Goal: Information Seeking & Learning: Learn about a topic

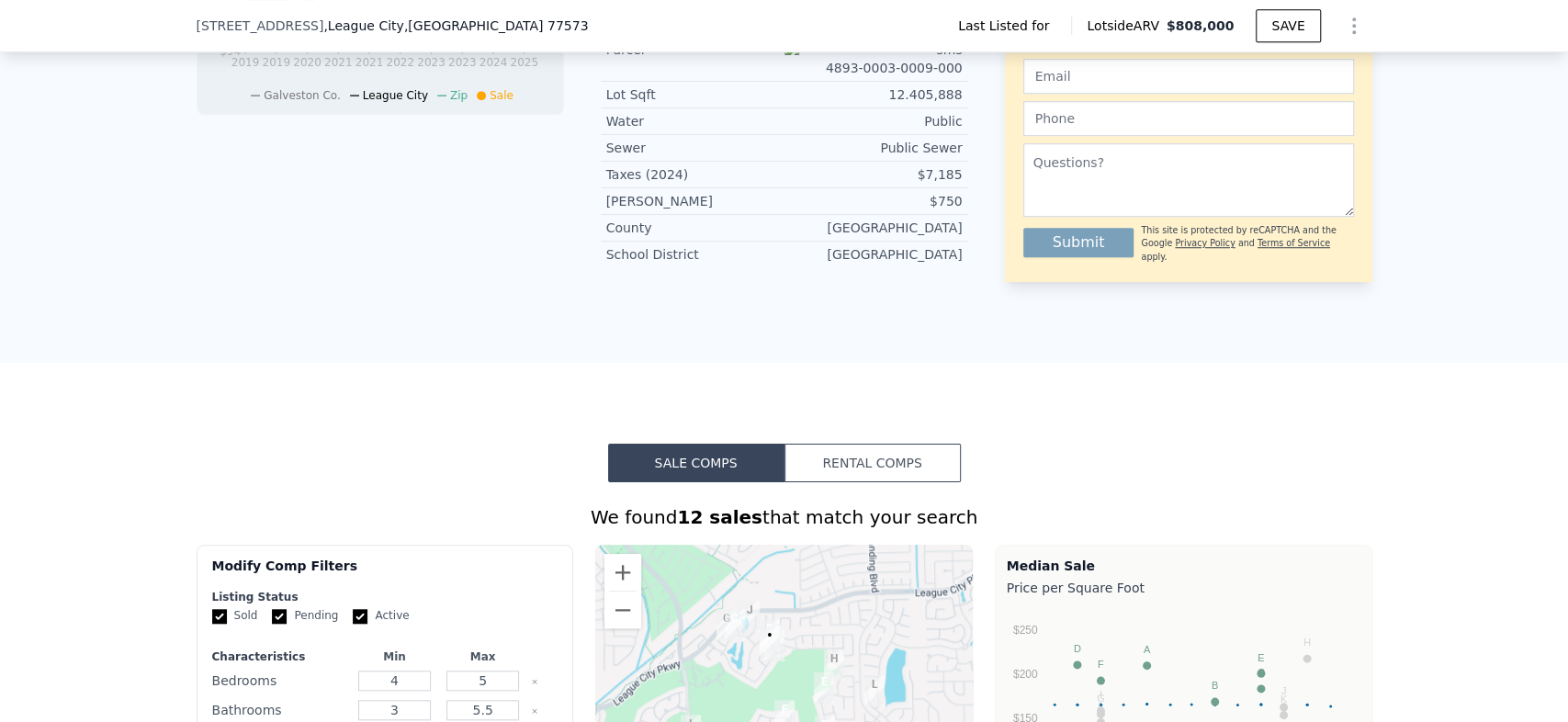
scroll to position [1014, 0]
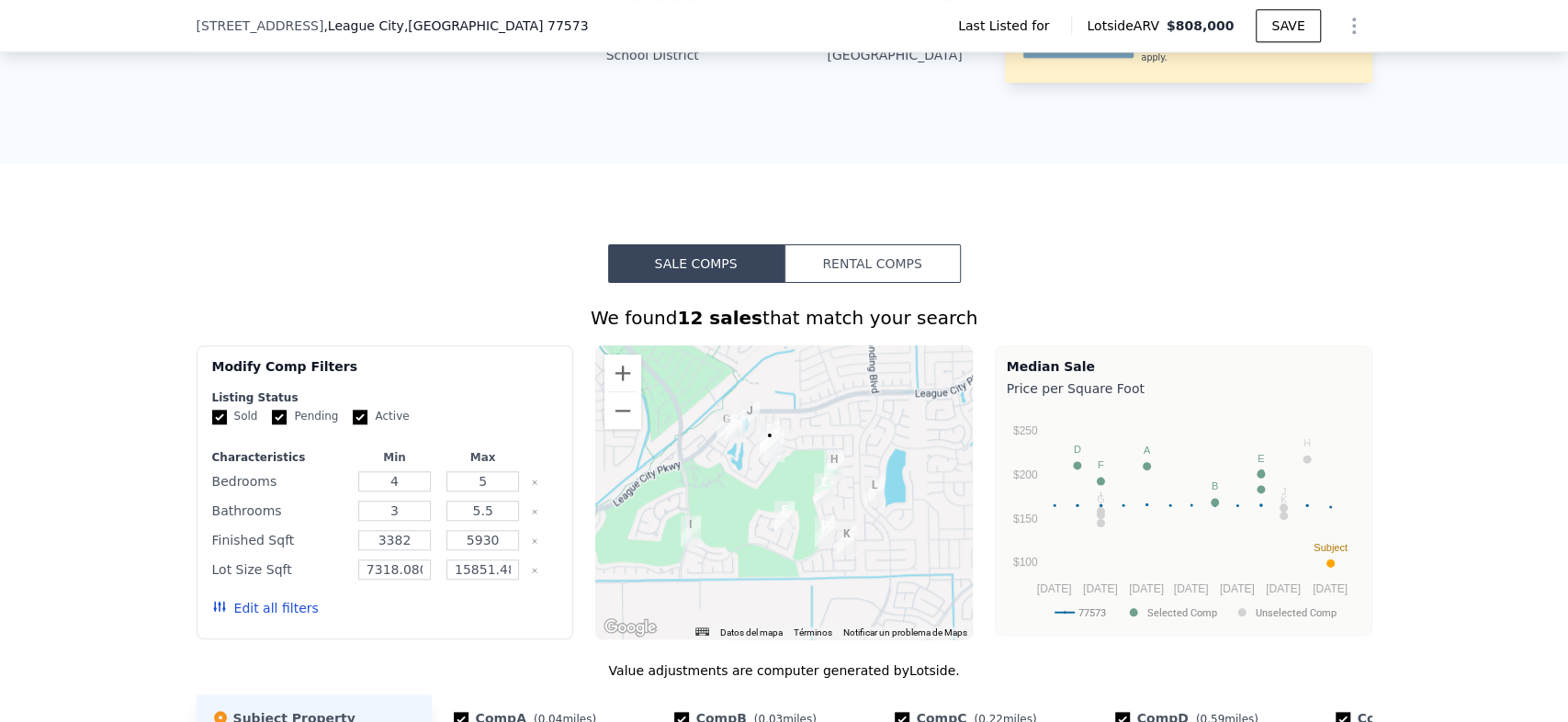
click at [915, 261] on button "Rental Comps" at bounding box center [872, 264] width 176 height 39
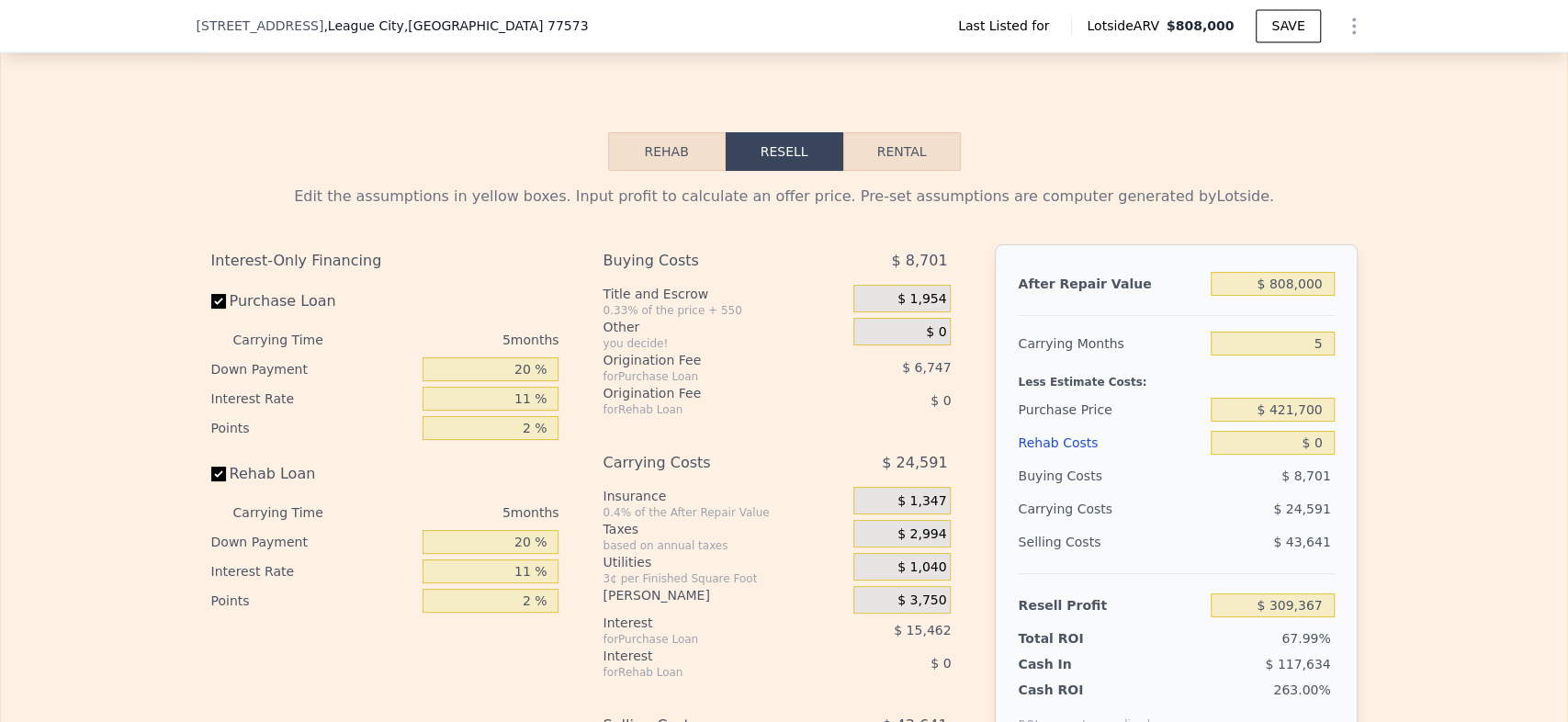
scroll to position [2238, 0]
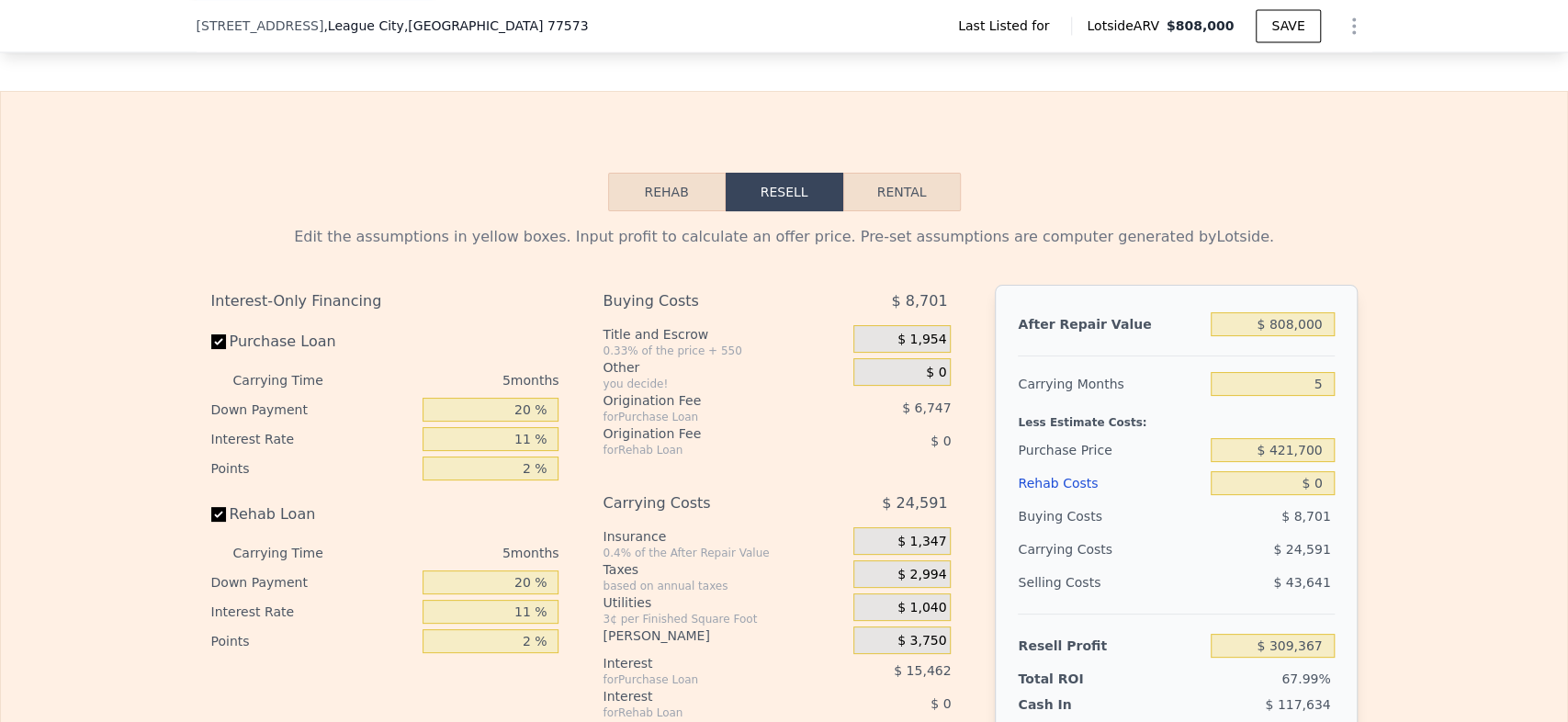
drag, startPoint x: 921, startPoint y: 197, endPoint x: 1013, endPoint y: 32, distance: 188.9
click at [921, 196] on button "Rental" at bounding box center [901, 192] width 118 height 39
select select "30"
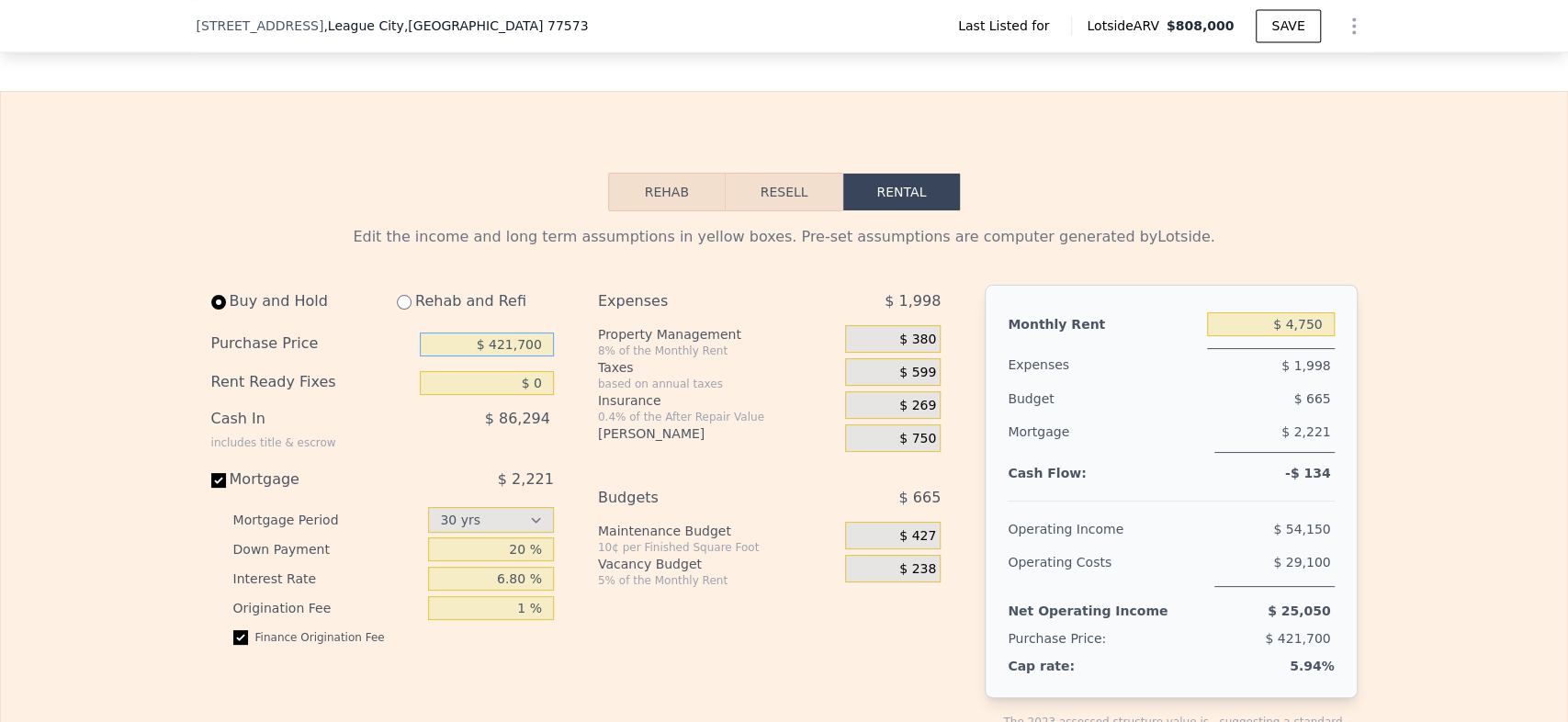
click at [512, 350] on input "$ 421,700" at bounding box center [487, 344] width 134 height 24
type input "$ 500,000"
click at [1272, 330] on input "$ 4,750" at bounding box center [1270, 323] width 128 height 24
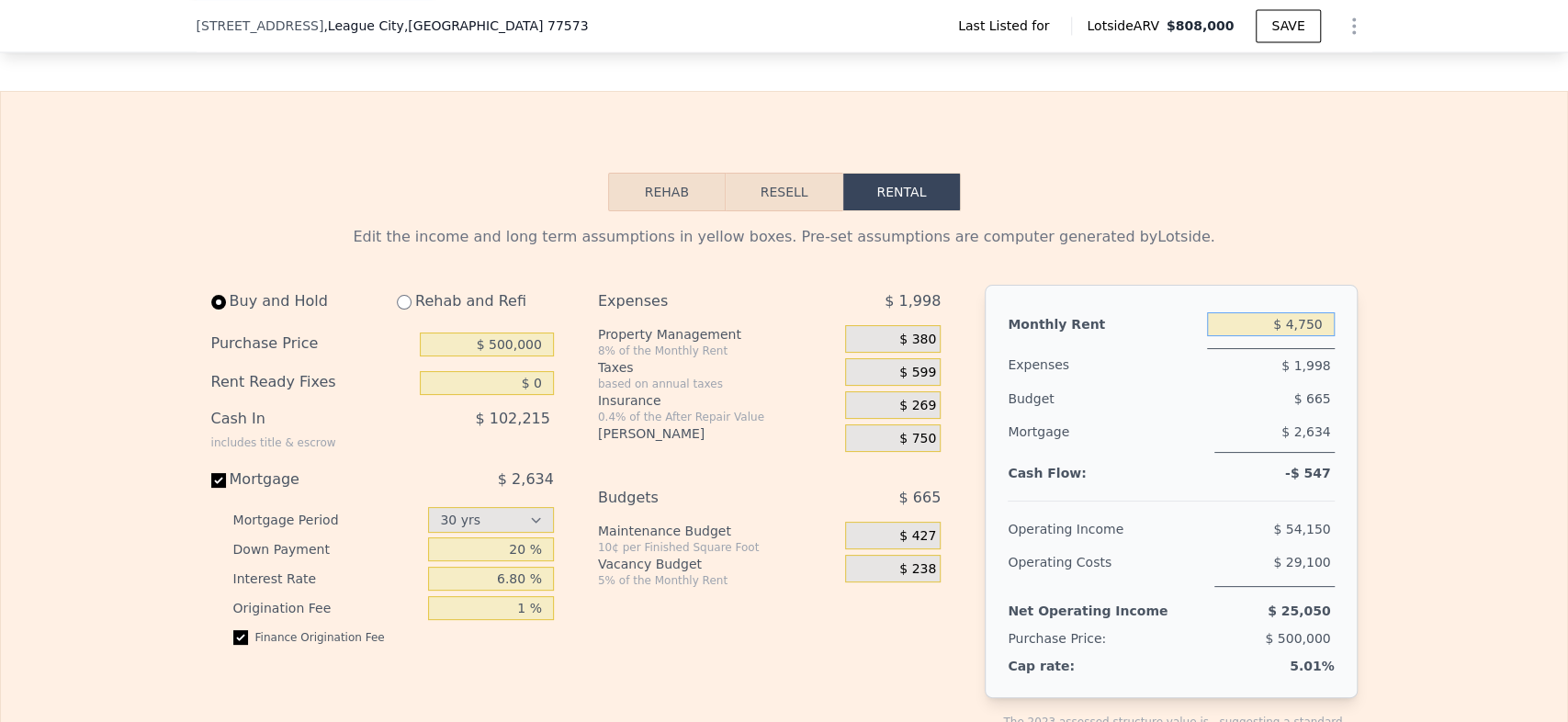
click at [1273, 330] on input "$ 4,750" at bounding box center [1270, 323] width 128 height 24
click at [1293, 336] on input "$ 4,750" at bounding box center [1270, 323] width 128 height 24
type input "$ 3,500"
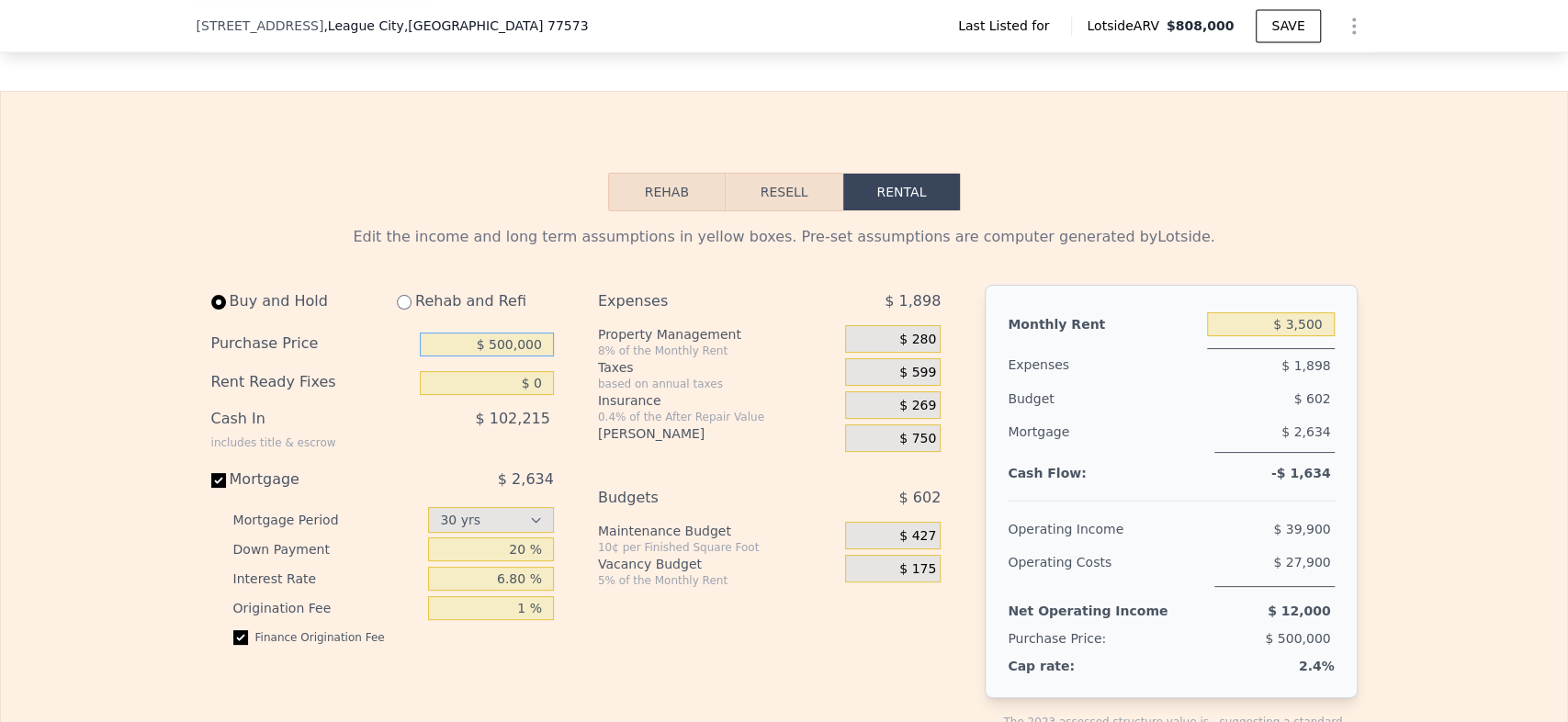
click at [521, 353] on input "$ 500,000" at bounding box center [487, 344] width 134 height 24
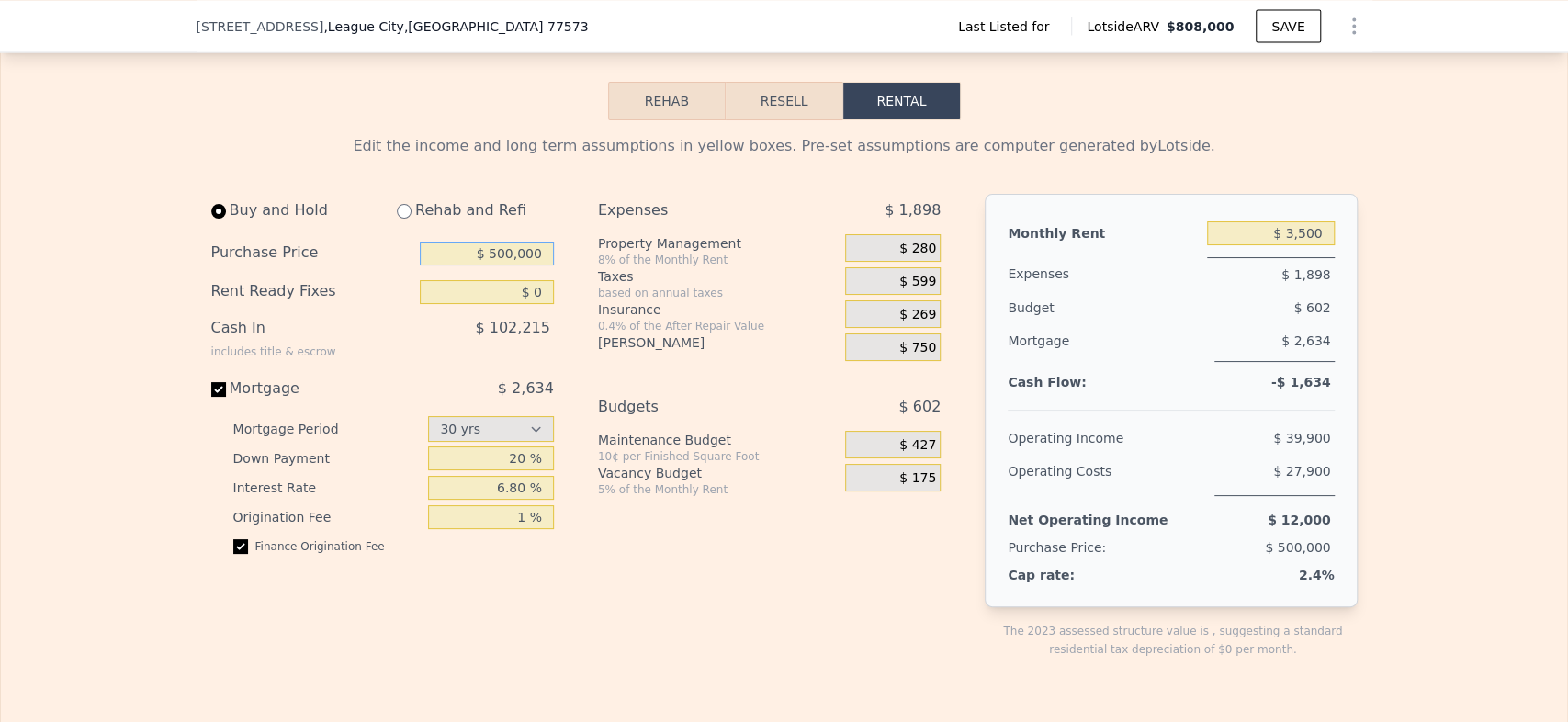
scroll to position [2340, 0]
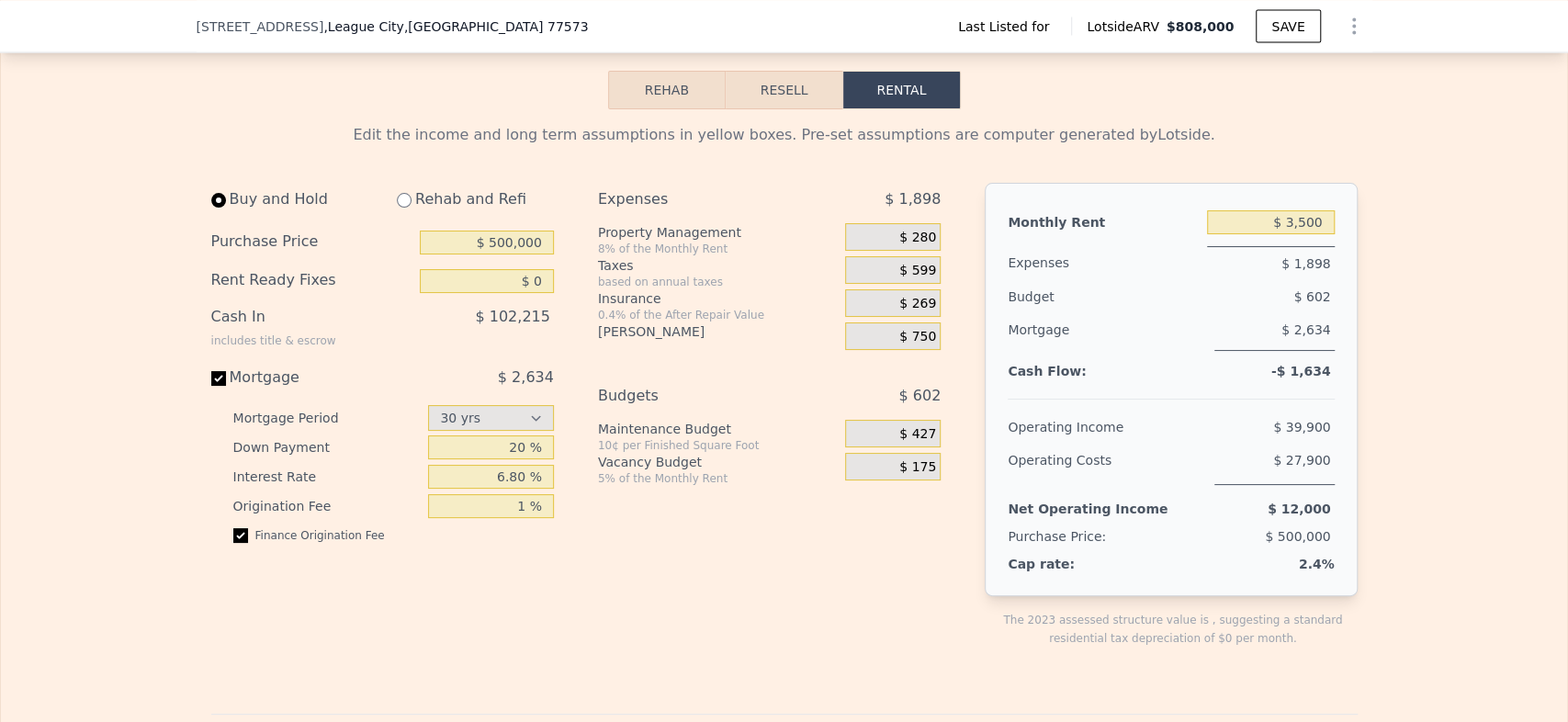
click at [1351, 283] on div "Edit the income and long term assumptions in yellow boxes. Pre-set assumptions …" at bounding box center [784, 733] width 1175 height 1248
click at [893, 350] on div "$ 750" at bounding box center [893, 336] width 96 height 27
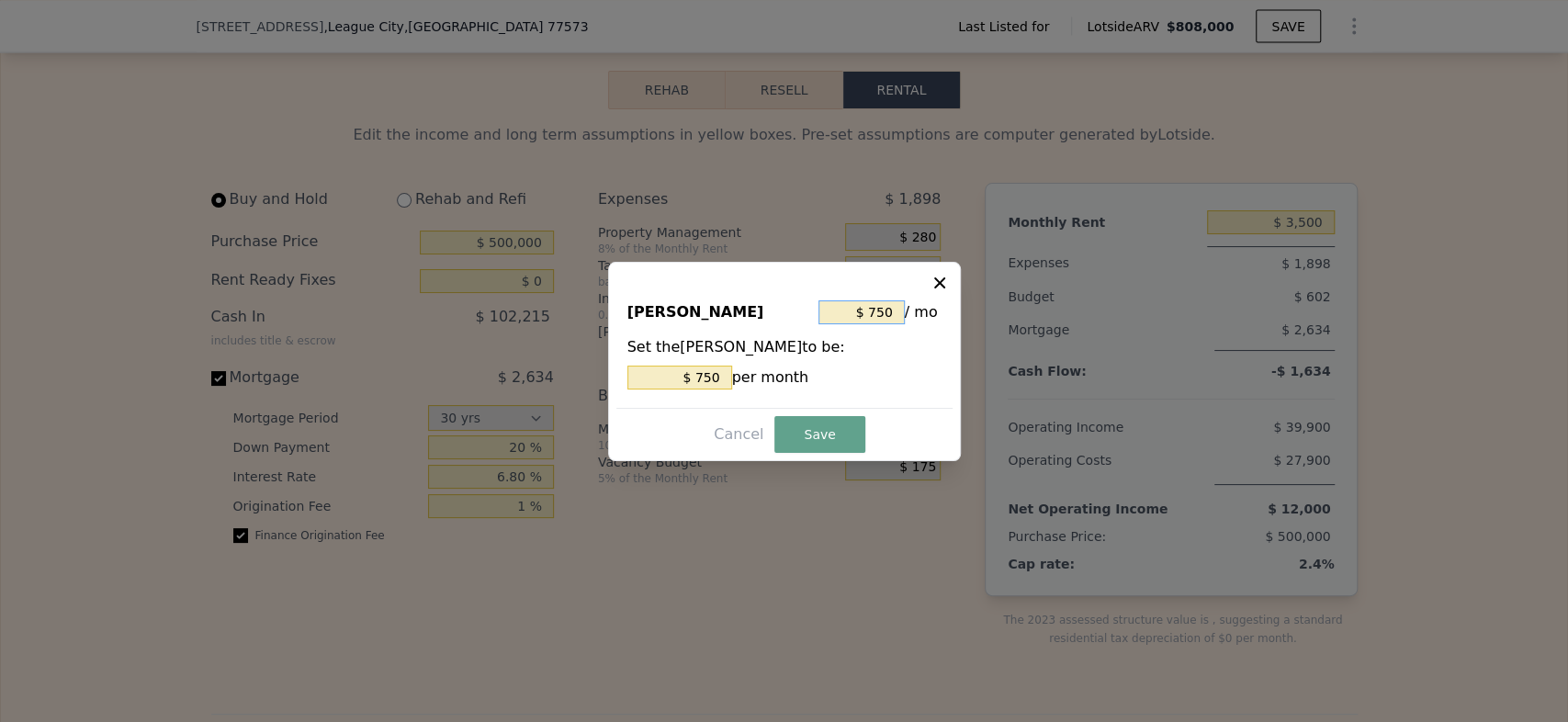
click at [887, 319] on input "$ 750" at bounding box center [861, 312] width 87 height 24
type input "$ 60"
type input "$ 4,750"
type input "$ 60"
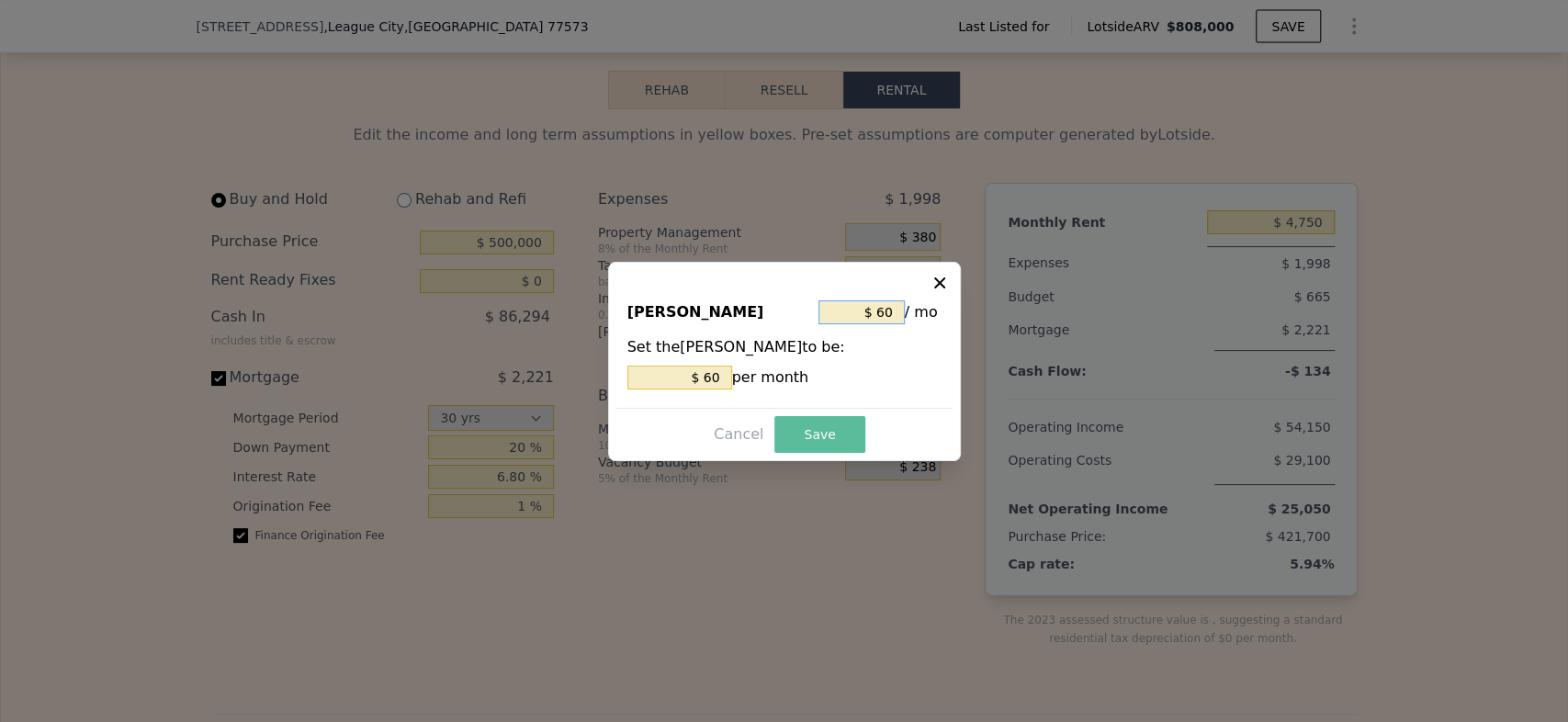
type input "$ 60"
click at [843, 432] on button "Save" at bounding box center [820, 435] width 90 height 37
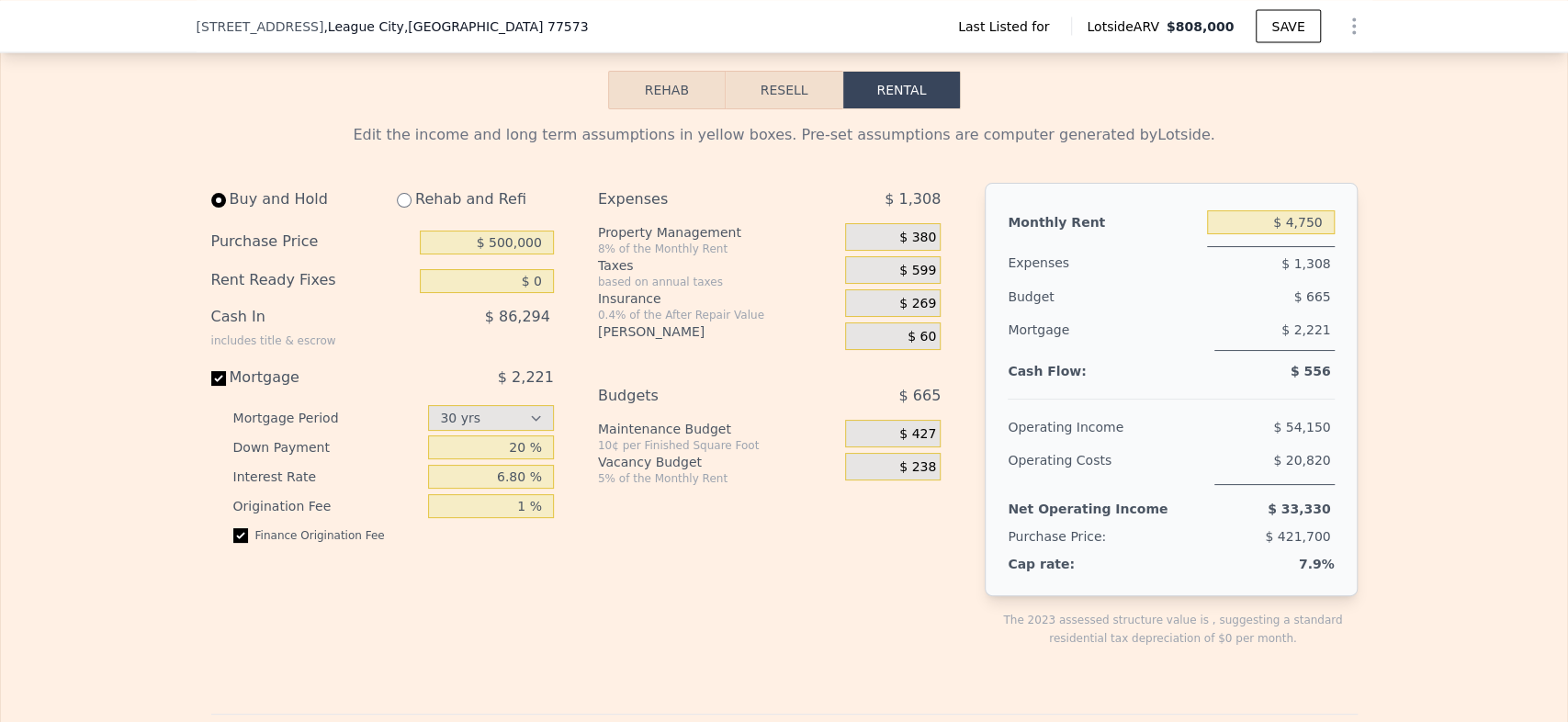
click at [917, 240] on span "$ 380" at bounding box center [918, 238] width 37 height 17
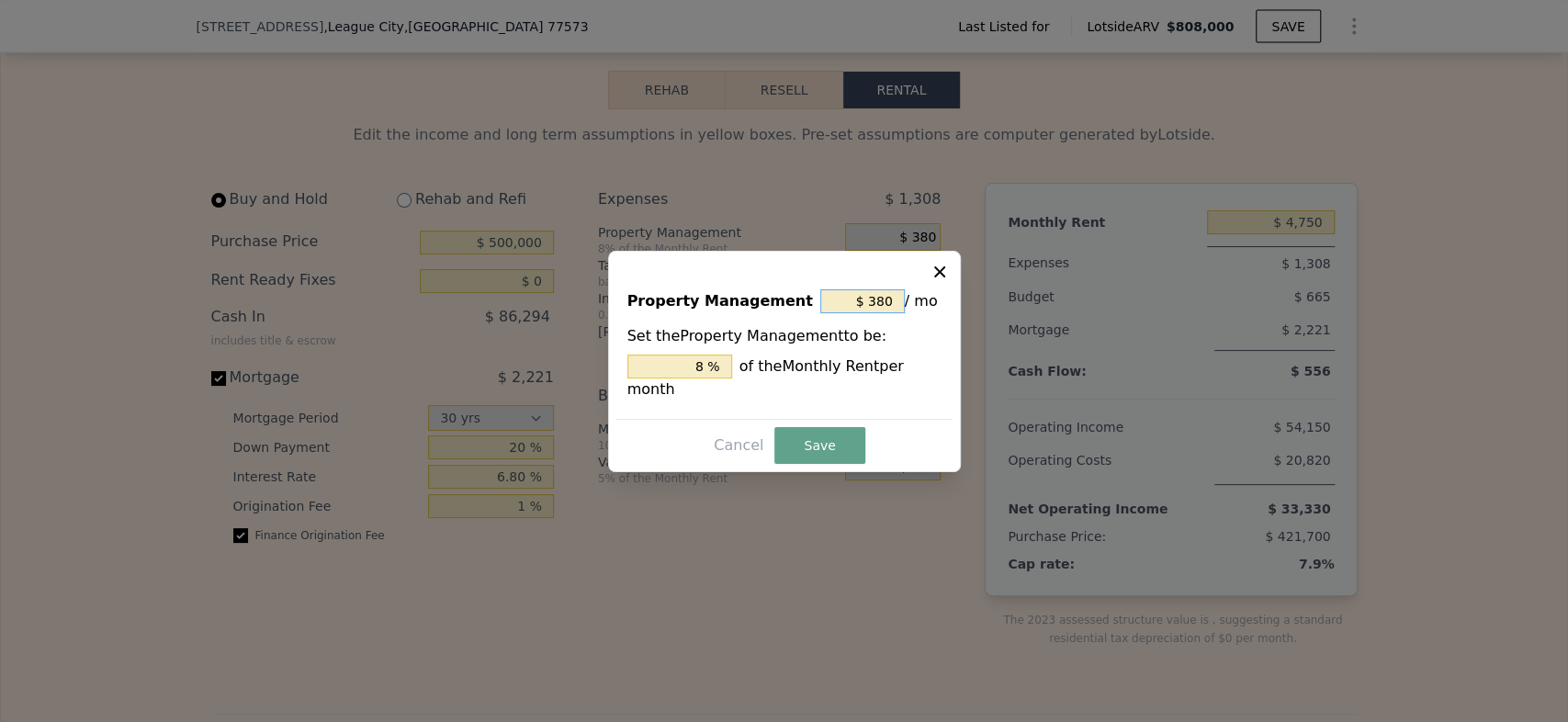
click at [869, 312] on input "$ 380" at bounding box center [862, 301] width 85 height 24
type input "$ 0"
type input "0 %"
type input "$ 0"
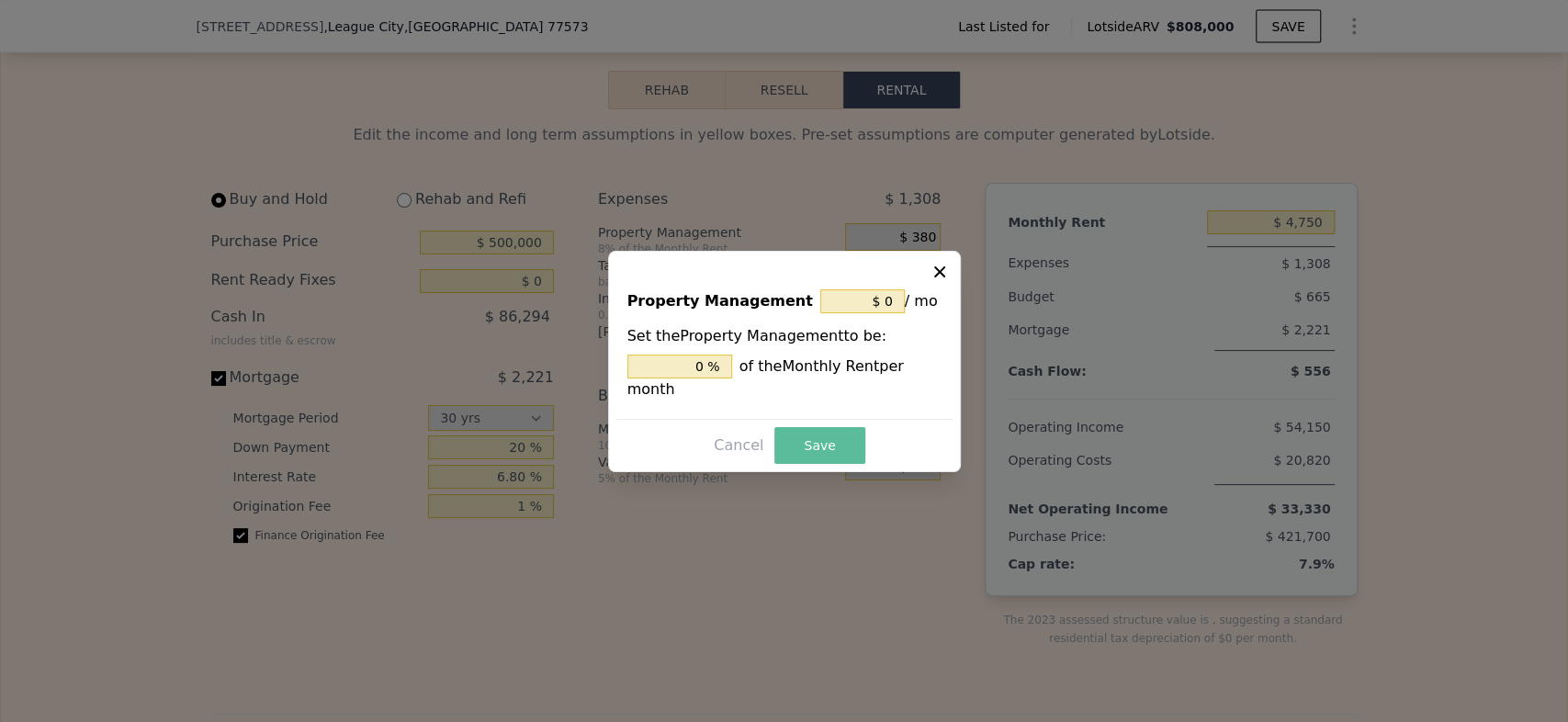
click at [821, 436] on button "Save" at bounding box center [820, 445] width 90 height 37
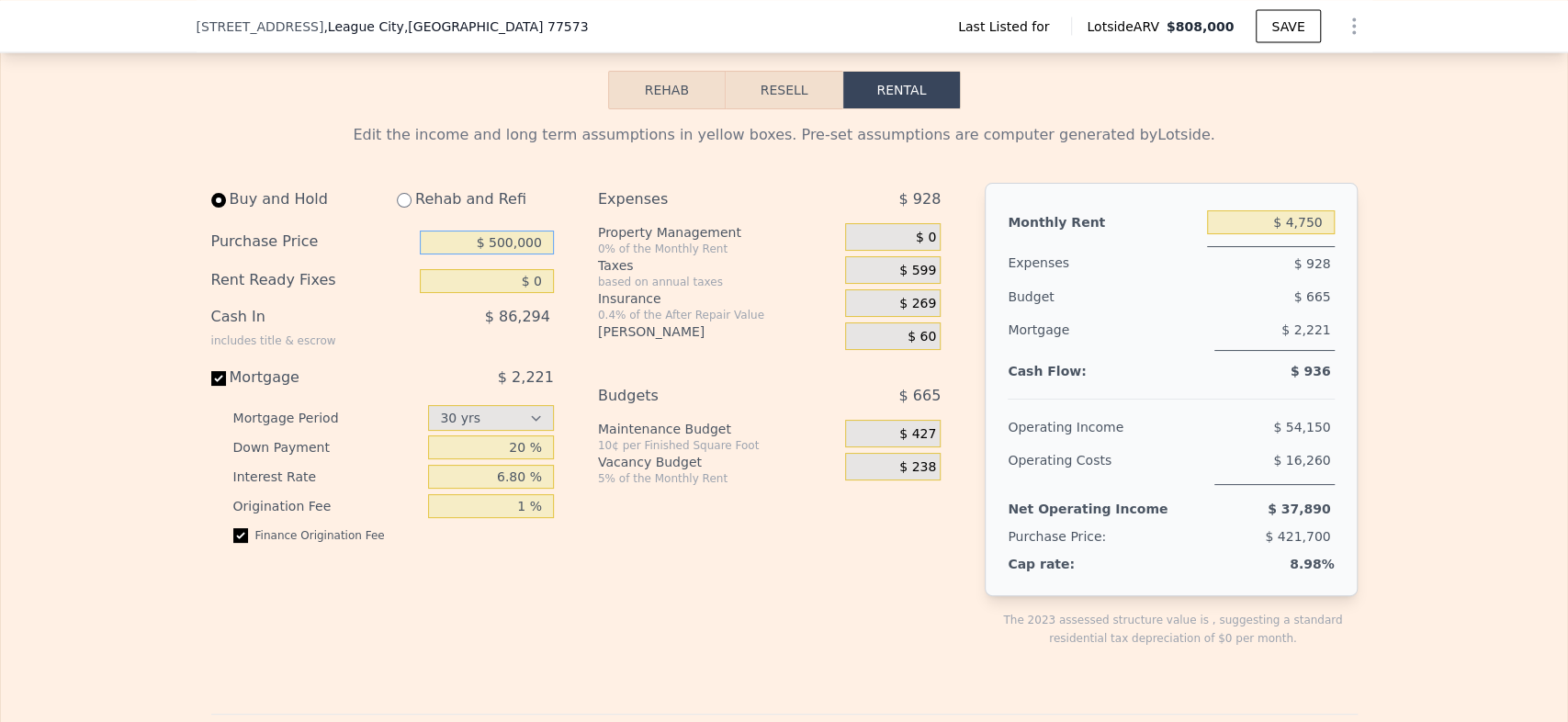
click at [511, 251] on input "$ 500,000" at bounding box center [487, 243] width 134 height 24
click at [928, 278] on div "$ 599" at bounding box center [893, 270] width 96 height 27
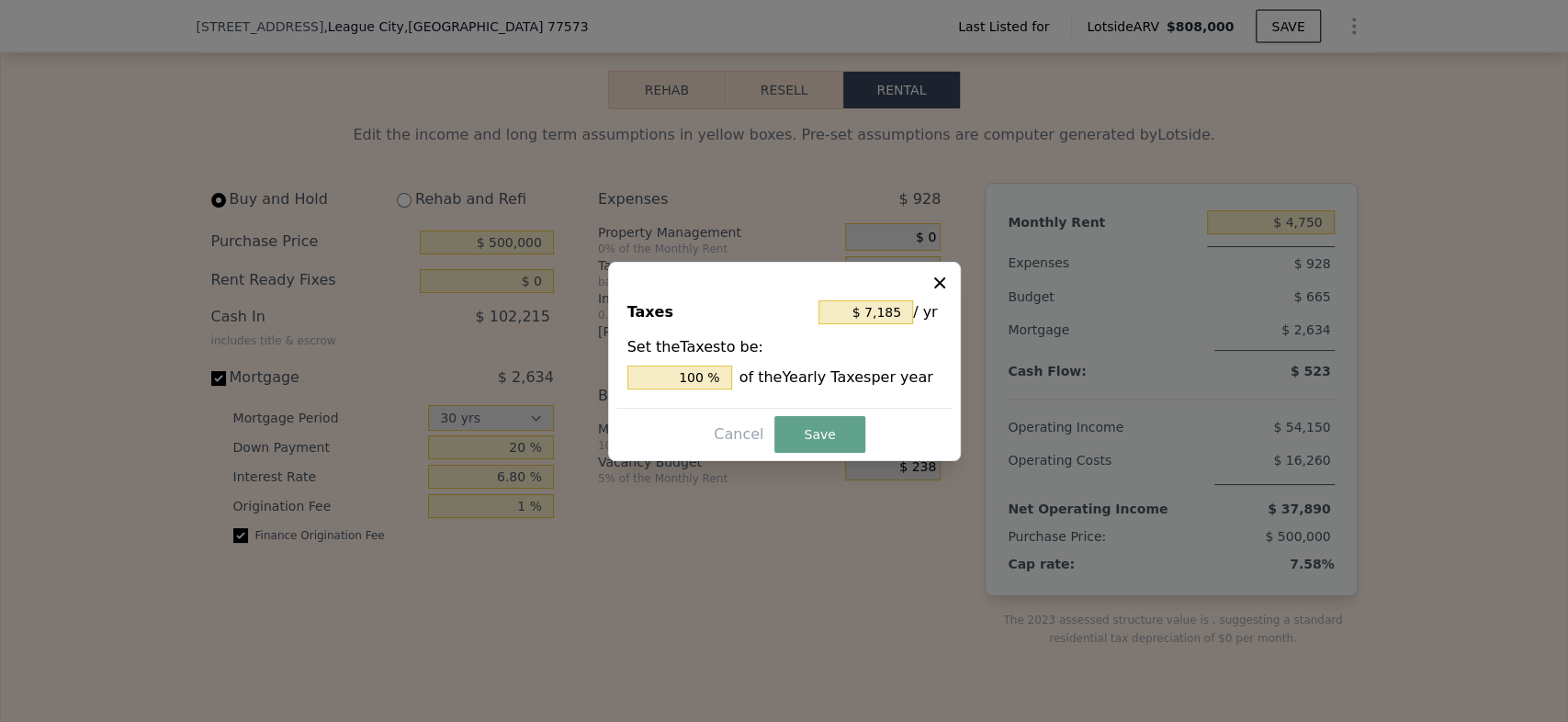
click at [934, 276] on icon at bounding box center [939, 283] width 19 height 19
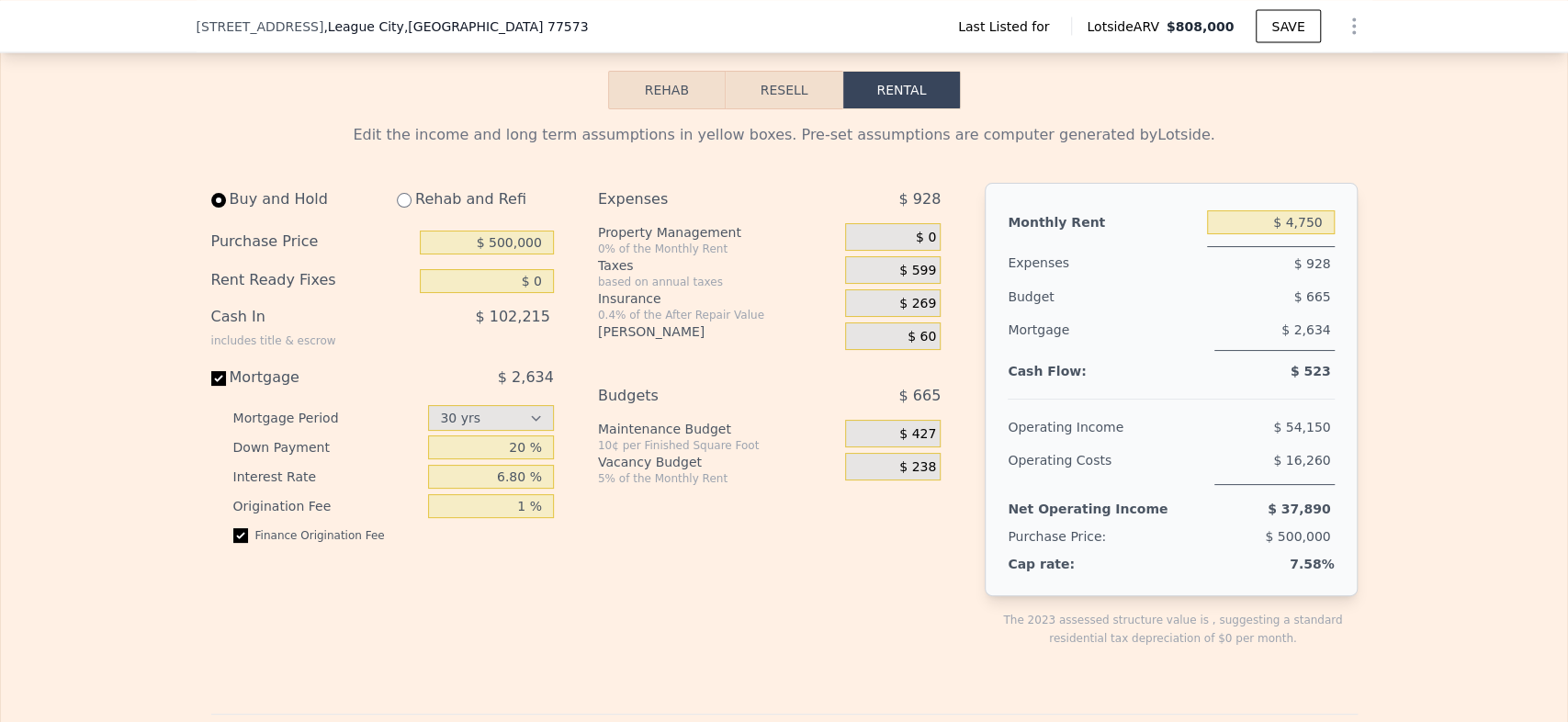
click at [913, 312] on span "$ 269" at bounding box center [918, 303] width 37 height 17
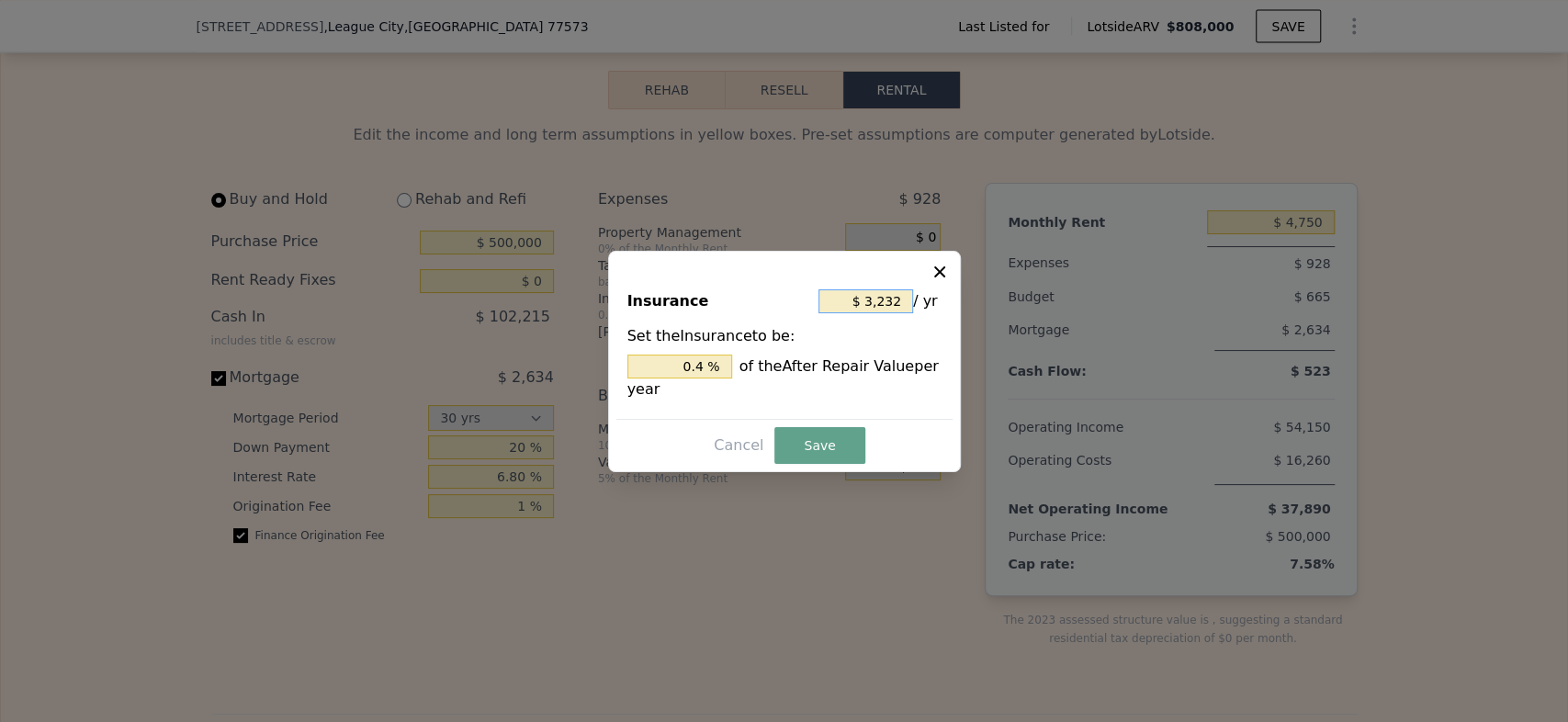
click at [871, 299] on input "$ 3,232" at bounding box center [865, 301] width 95 height 24
type input "$ 5,000"
type input "0.619 %"
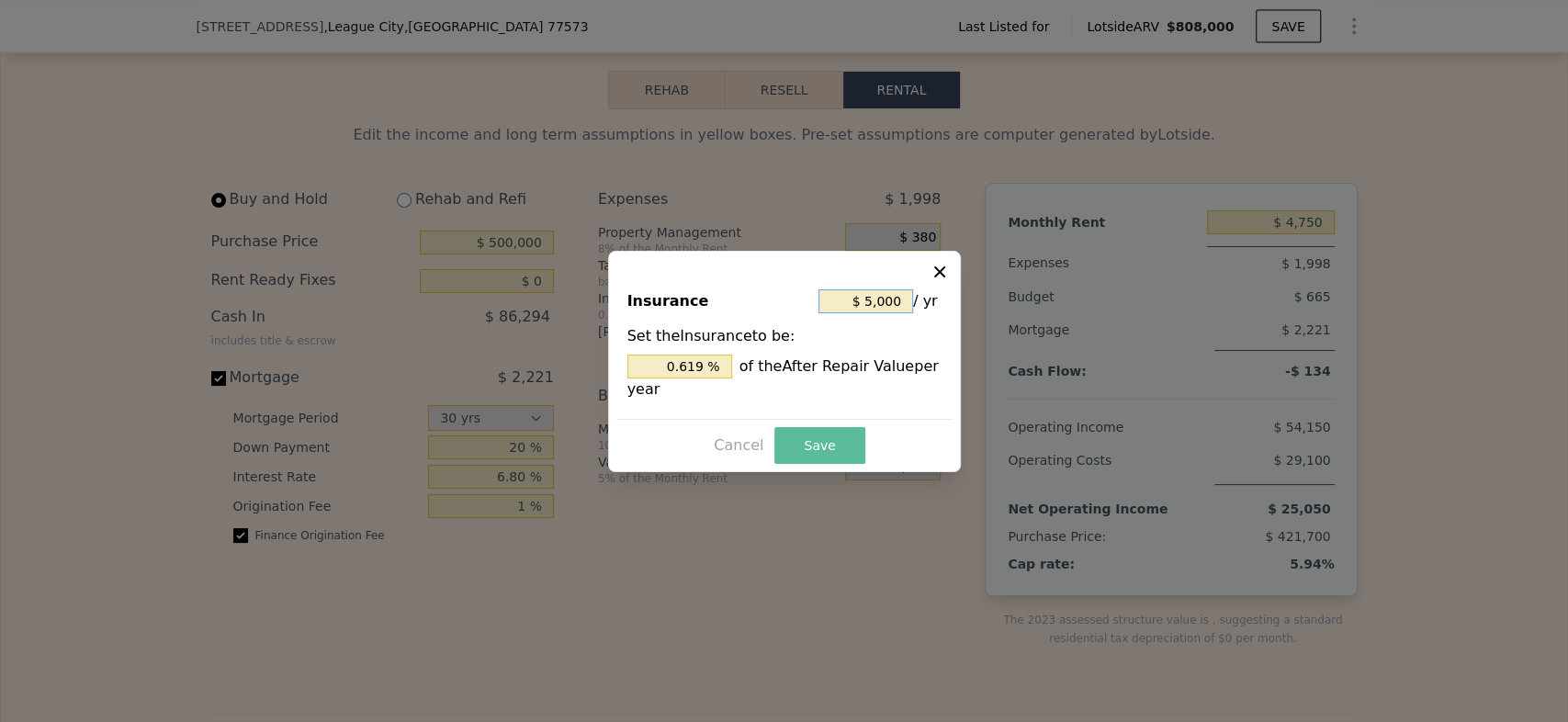
type input "$ 5,000"
click at [805, 446] on button "Save" at bounding box center [820, 445] width 90 height 37
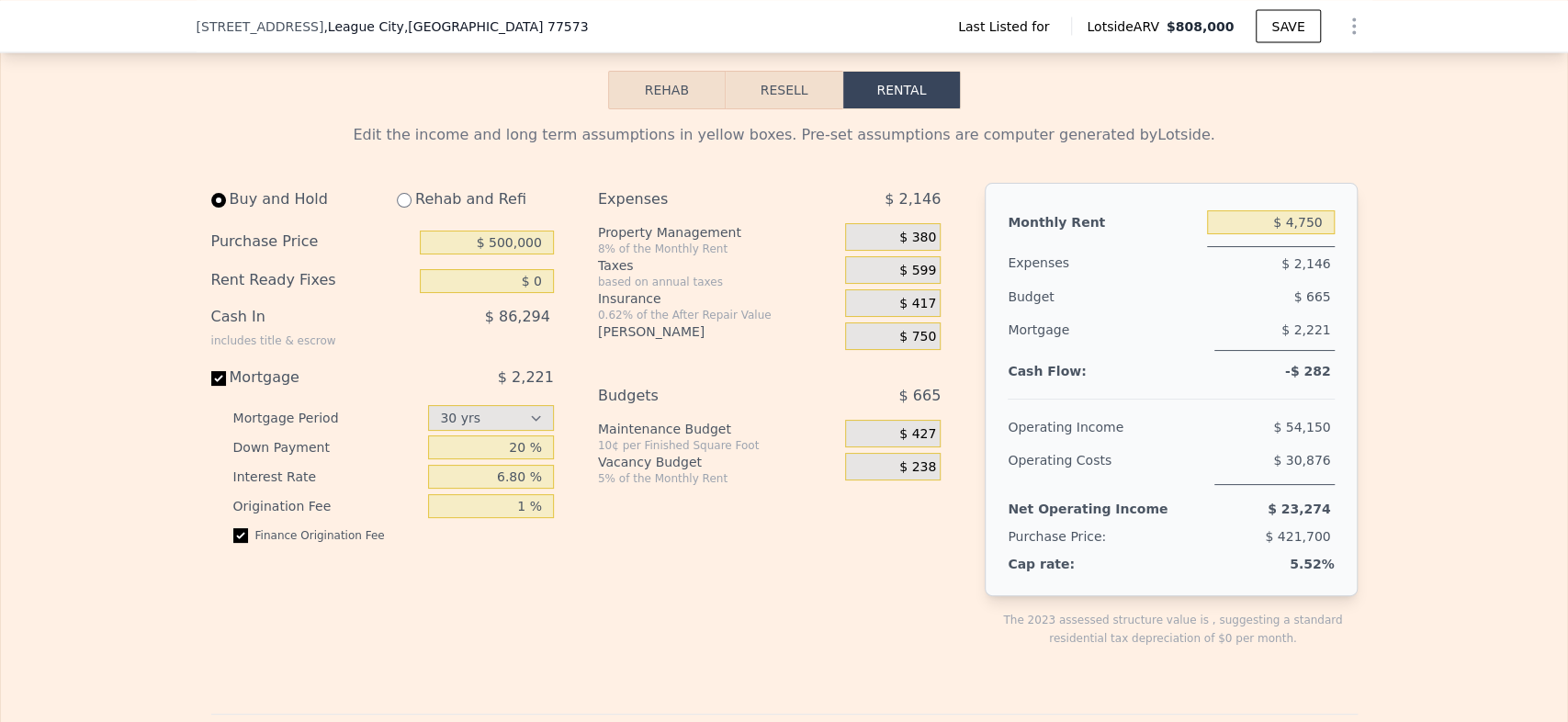
click at [922, 345] on span "$ 750" at bounding box center [918, 336] width 37 height 17
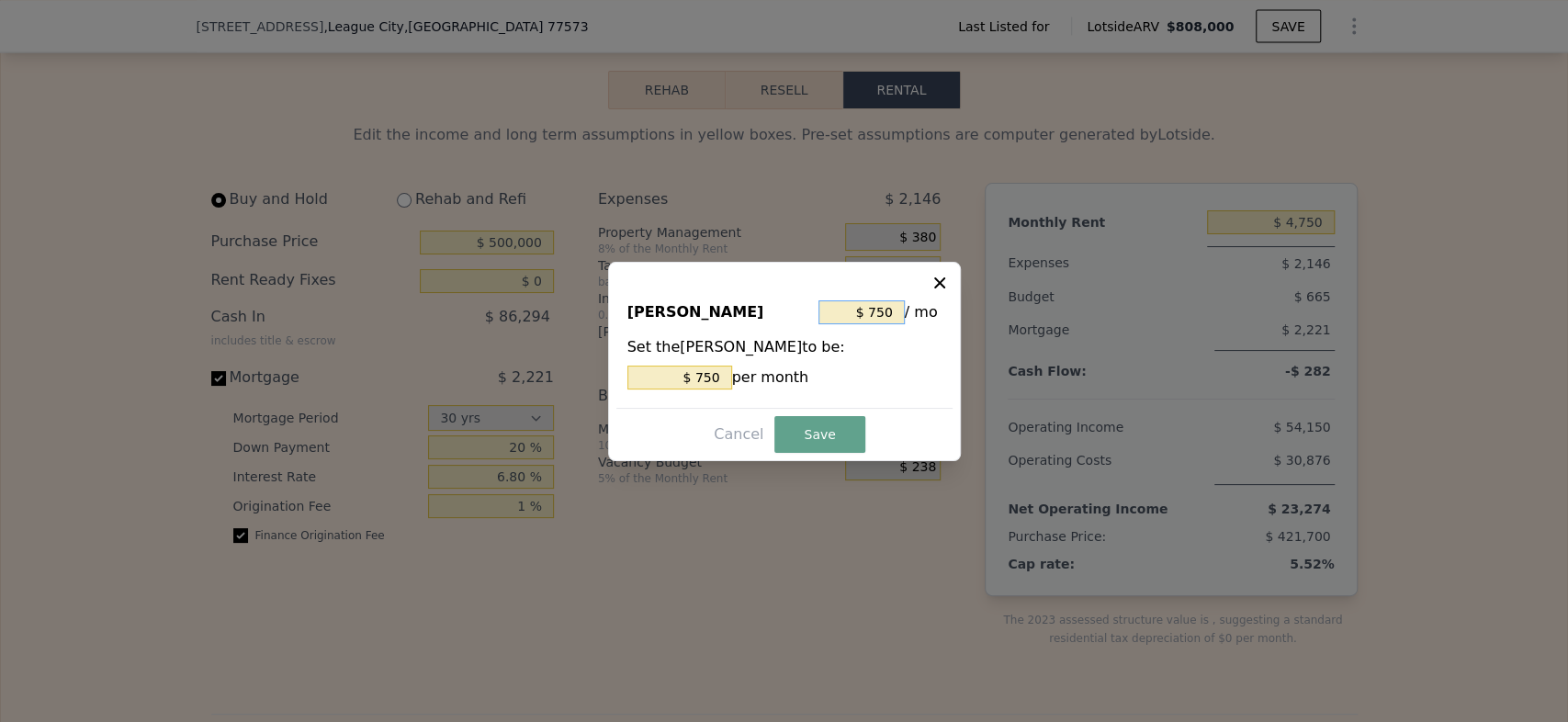
click at [882, 312] on input "$ 750" at bounding box center [861, 312] width 87 height 24
type input "$ 6"
type input "$ 60"
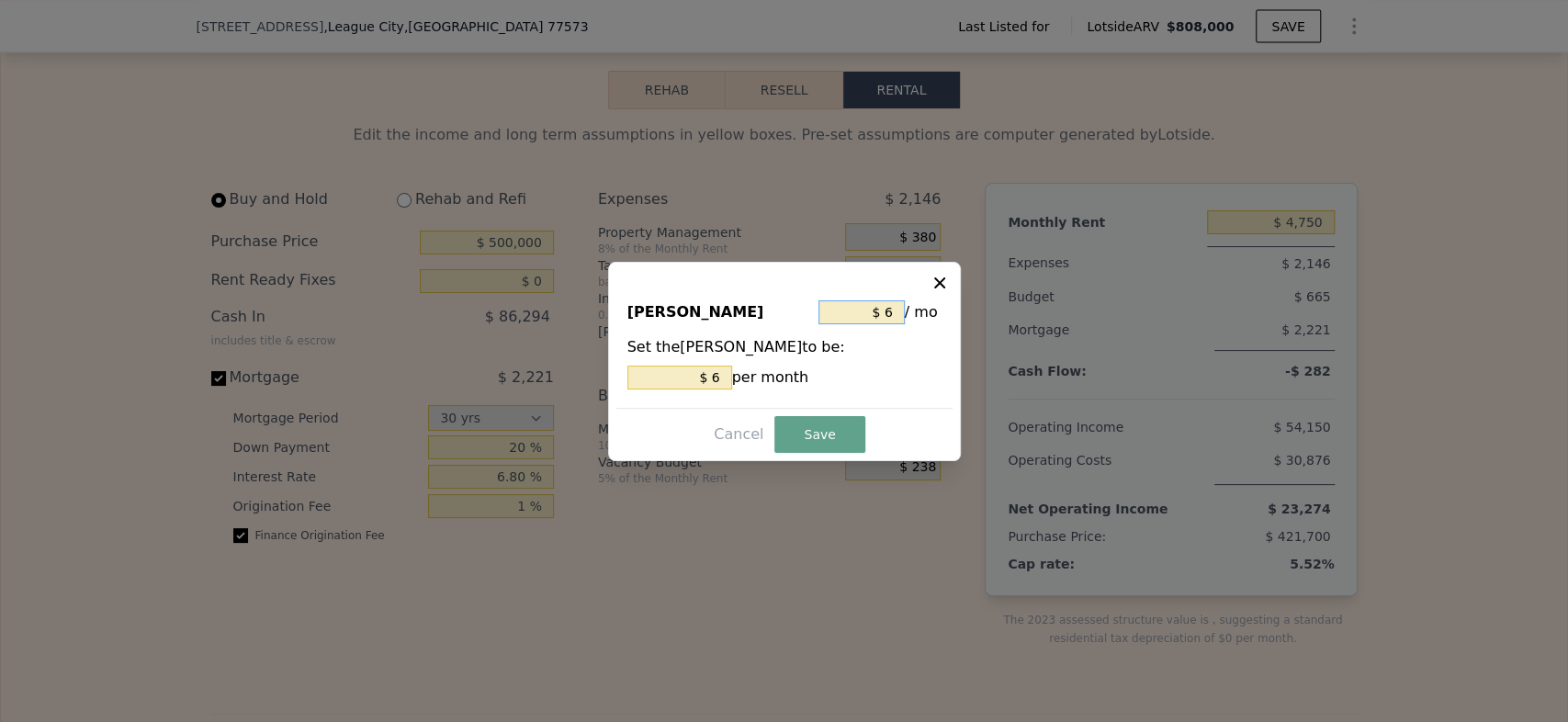
type input "$ 60"
click at [800, 434] on button "Save" at bounding box center [820, 435] width 90 height 37
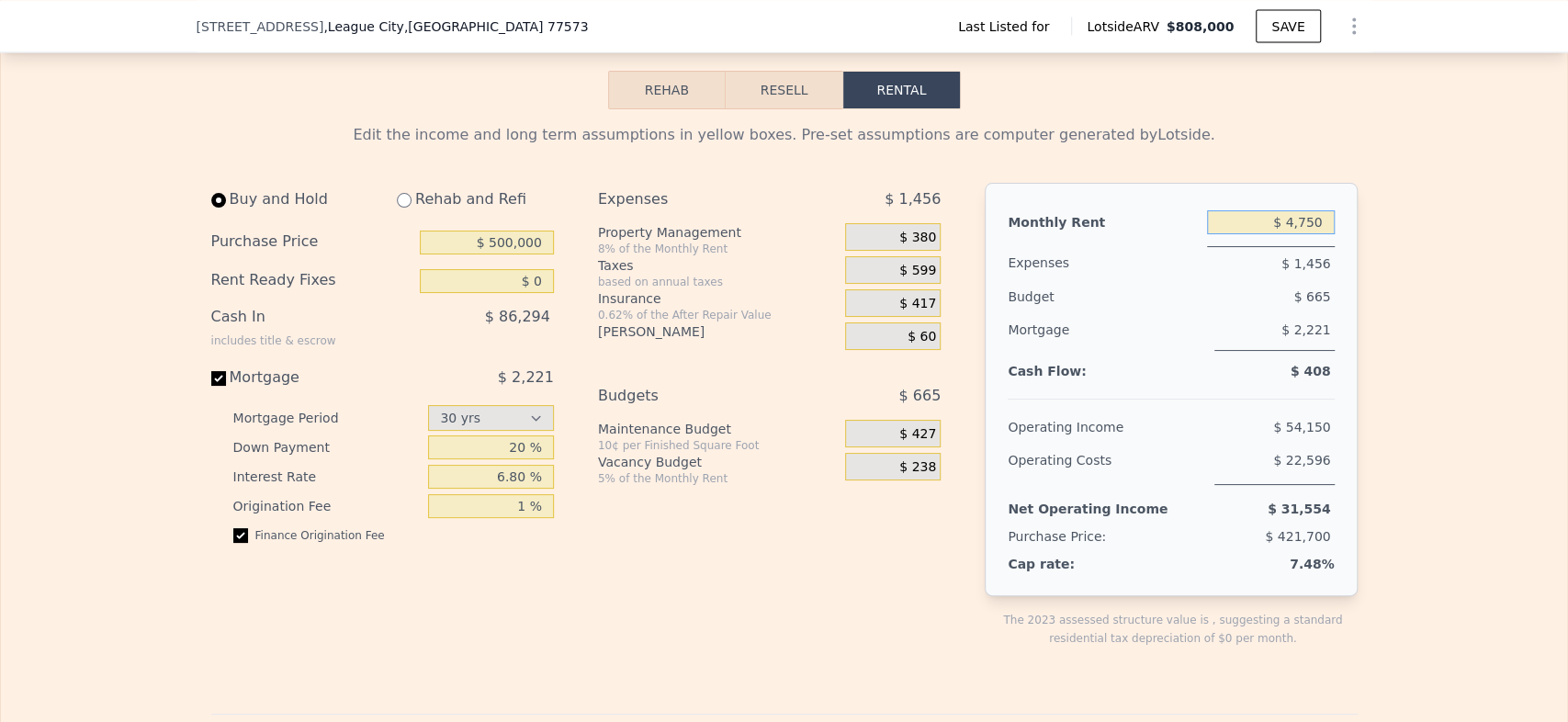
click at [1315, 234] on input "$ 4,750" at bounding box center [1270, 222] width 128 height 24
type input "$ 4"
type input "$ 3,500"
click at [1380, 365] on div "Edit the income and long term assumptions in yellow boxes. Pre-set assumptions …" at bounding box center [784, 733] width 1566 height 1248
type input "3562"
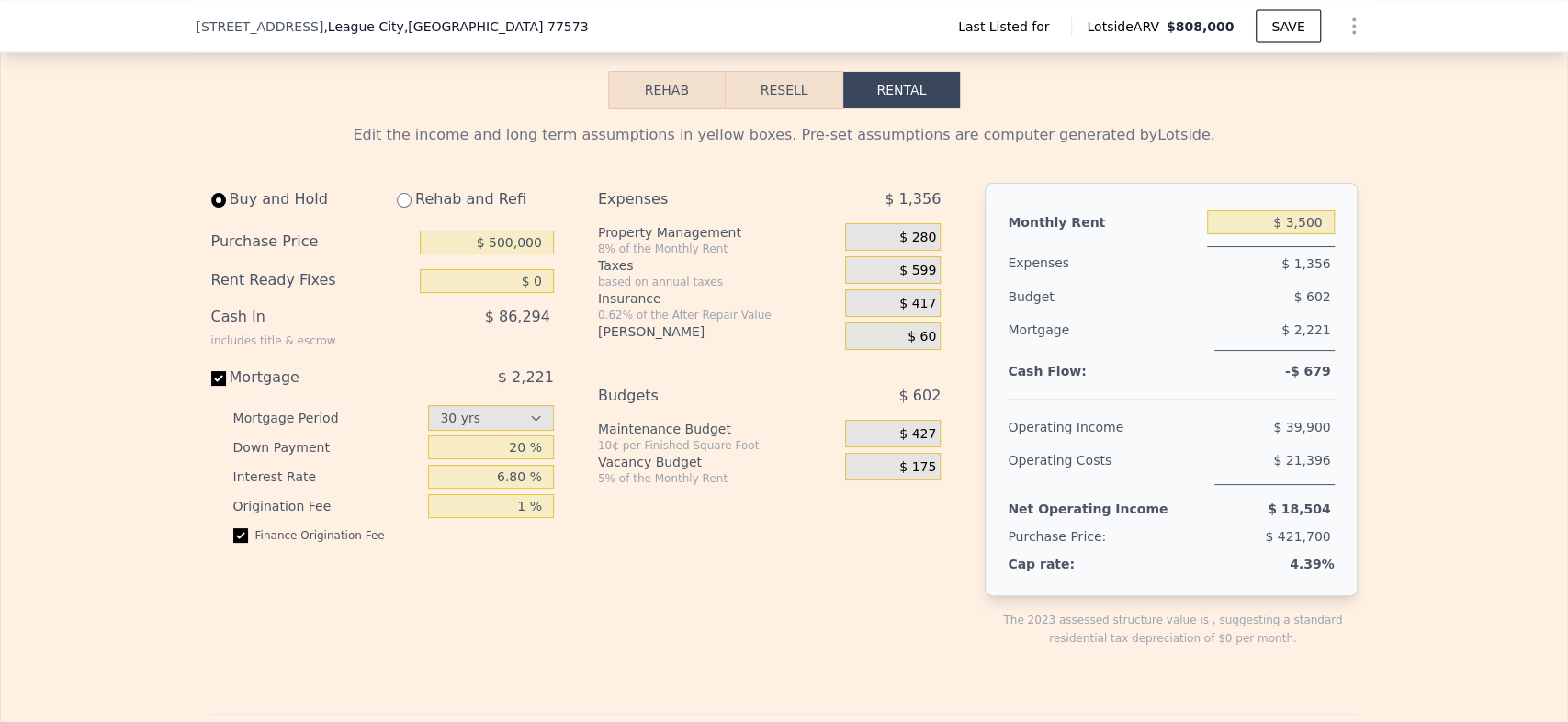
type input "10015"
type input "$ 4,600"
